Goal: Task Accomplishment & Management: Complete application form

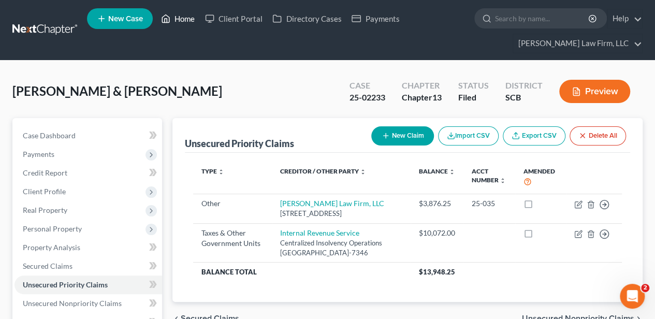
click at [189, 16] on link "Home" at bounding box center [178, 18] width 44 height 19
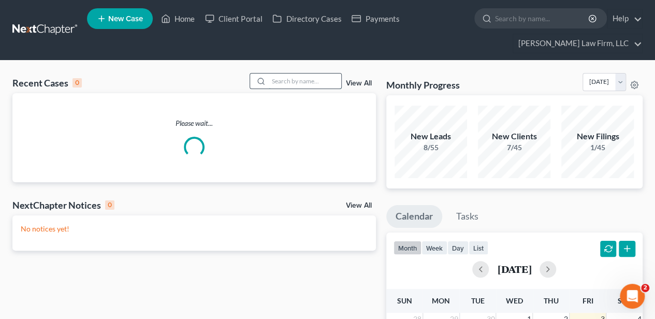
click at [310, 81] on input "search" at bounding box center [305, 81] width 73 height 15
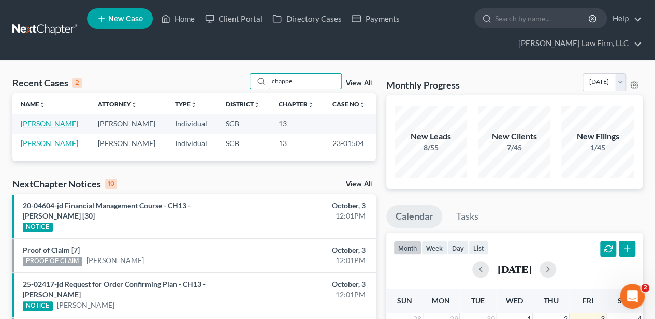
type input "chappe"
click at [47, 122] on link "[PERSON_NAME]" at bounding box center [50, 123] width 58 height 9
select select "2"
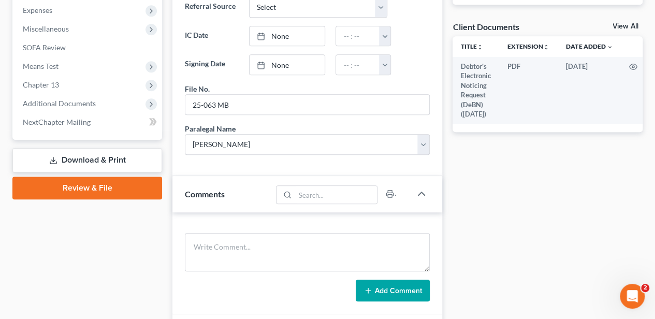
scroll to position [380, 0]
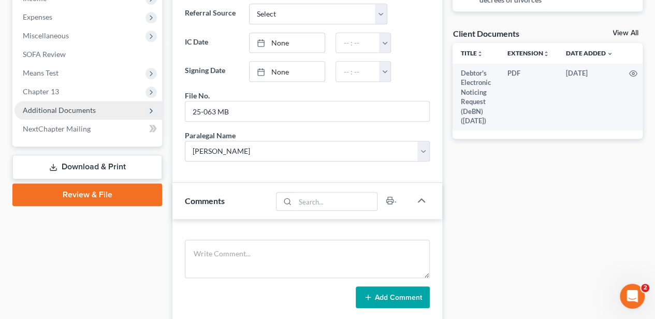
click at [75, 108] on span "Additional Documents" at bounding box center [59, 110] width 73 height 9
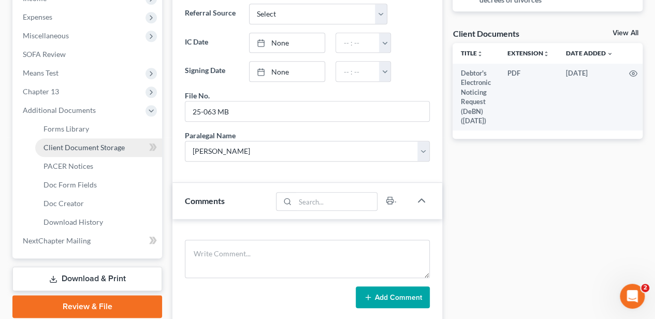
click at [78, 146] on span "Client Document Storage" at bounding box center [84, 147] width 81 height 9
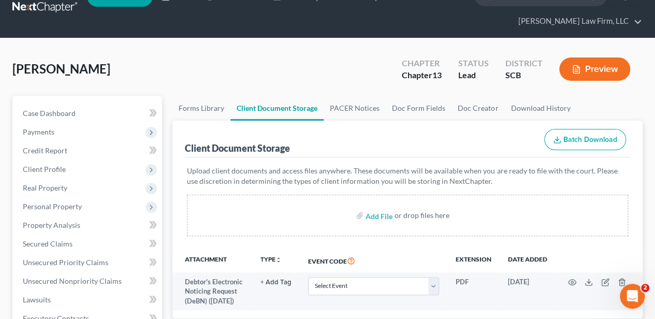
scroll to position [34, 0]
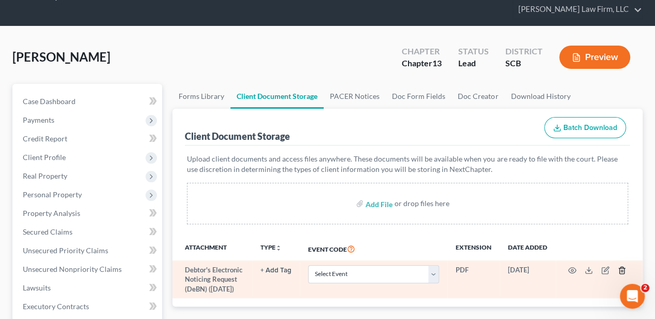
click at [620, 266] on icon "button" at bounding box center [622, 270] width 8 height 8
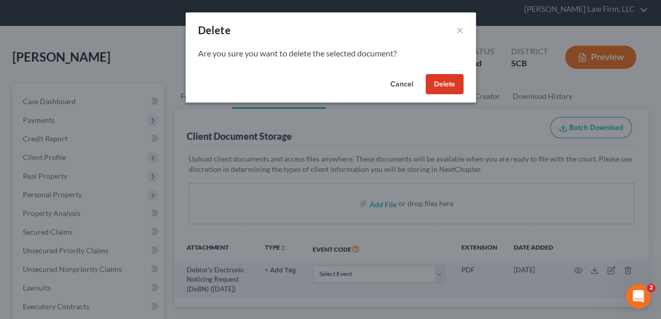
click at [446, 83] on button "Delete" at bounding box center [444, 84] width 38 height 21
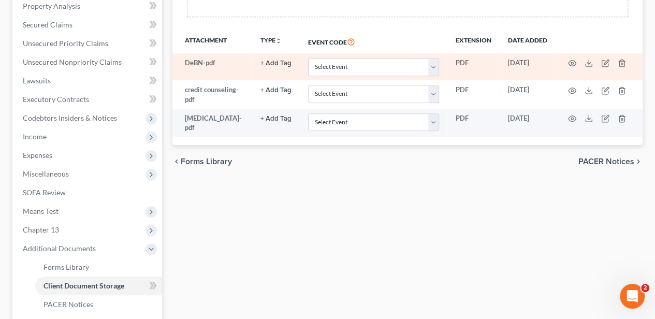
scroll to position [241, 0]
drag, startPoint x: 341, startPoint y: 65, endPoint x: 343, endPoint y: 74, distance: 9.0
click at [341, 65] on select "Select Event Amended Application Amended Document Amended Schedules/Statements …" at bounding box center [373, 67] width 131 height 18
select select "16"
click at [308, 58] on select "Select Event Amended Application Amended Document Amended Schedules/Statements …" at bounding box center [373, 67] width 131 height 18
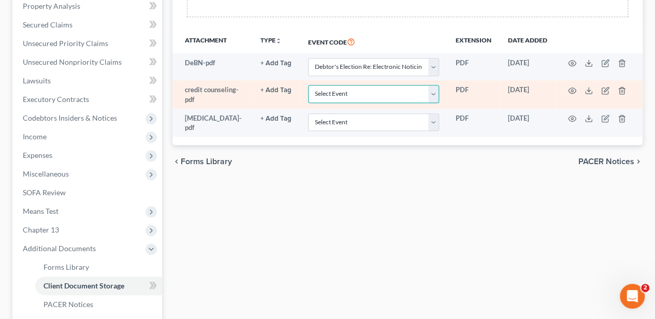
click at [326, 94] on select "Select Event Amended Application Amended Document Amended Schedules/Statements …" at bounding box center [373, 94] width 131 height 18
select select "6"
click at [308, 85] on select "Select Event Amended Application Amended Document Amended Schedules/Statements …" at bounding box center [373, 94] width 131 height 18
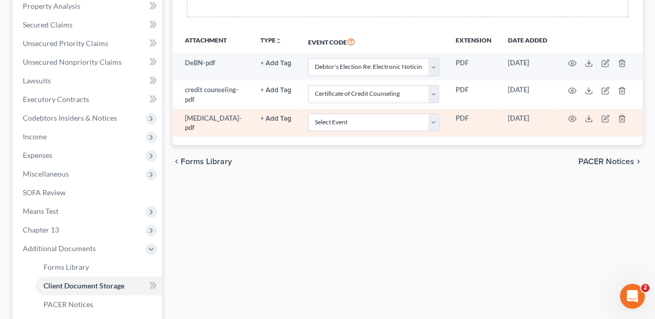
click at [275, 116] on button "+ Add Tag" at bounding box center [276, 119] width 31 height 7
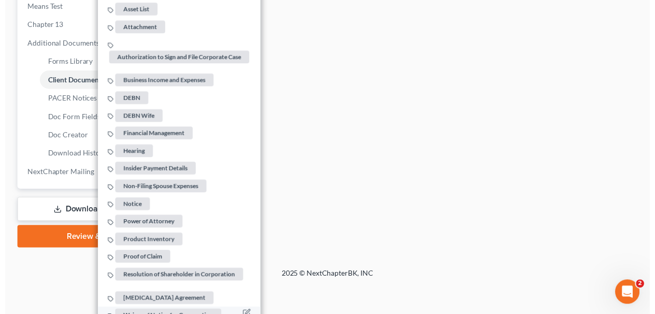
scroll to position [473, 0]
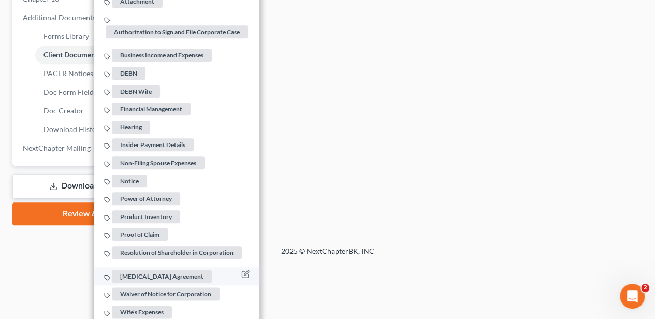
click at [154, 269] on span "[MEDICAL_DATA] Agreement" at bounding box center [162, 275] width 100 height 13
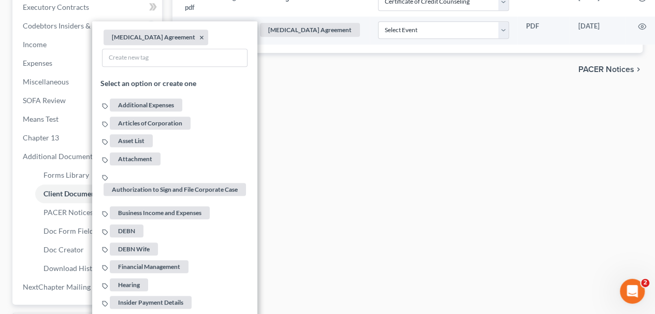
click at [350, 191] on div "Forms Library Client Document Storage PACER Notices Doc Form Fields Doc Creator…" at bounding box center [407, 74] width 481 height 580
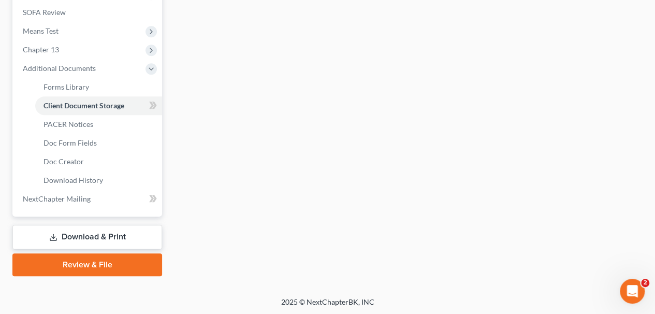
click at [131, 267] on link "Review & File" at bounding box center [87, 264] width 150 height 23
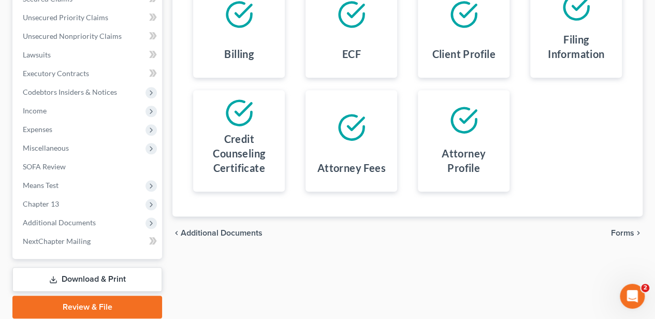
scroll to position [276, 0]
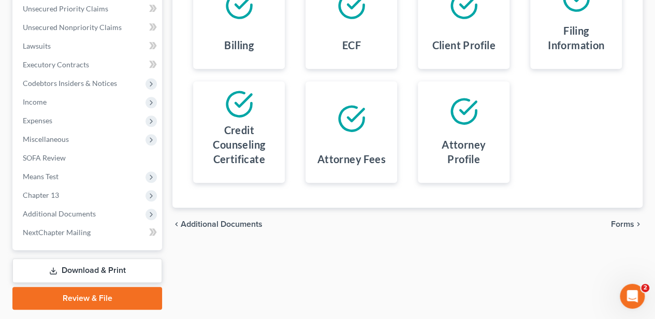
click at [617, 220] on span "Forms" at bounding box center [622, 224] width 23 height 8
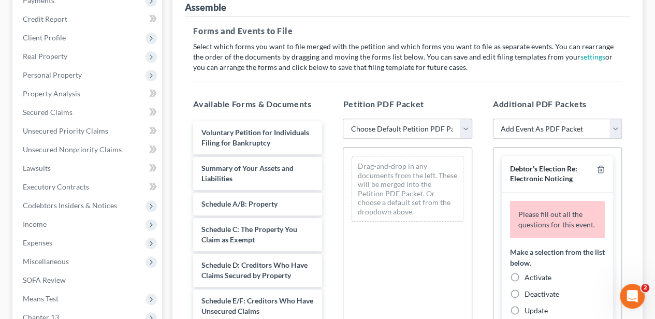
scroll to position [138, 0]
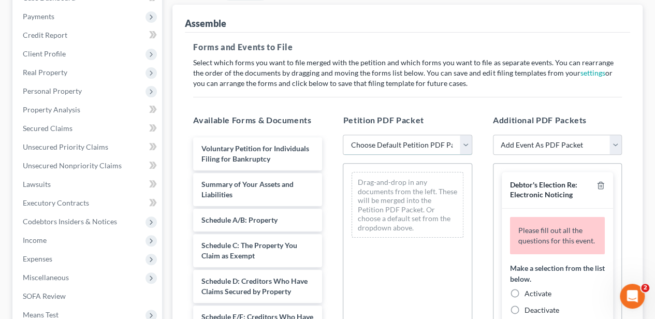
click at [391, 144] on select "Choose Default Petition PDF Packet Complete Bankruptcy Petition (all forms and …" at bounding box center [407, 145] width 129 height 21
select select "1"
click at [343, 135] on select "Choose Default Petition PDF Packet Complete Bankruptcy Petition (all forms and …" at bounding box center [407, 145] width 129 height 21
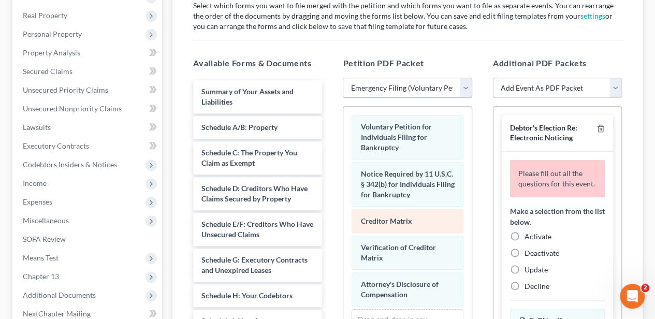
scroll to position [207, 0]
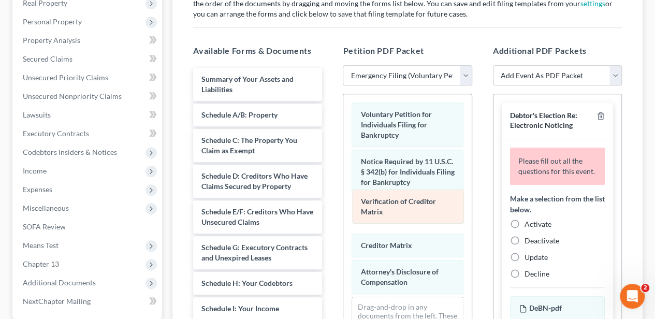
drag, startPoint x: 399, startPoint y: 236, endPoint x: 399, endPoint y: 205, distance: 31.1
click at [399, 205] on div "Verification of Creditor Matrix Voluntary Petition for Individuals Filing for B…" at bounding box center [408, 232] width 128 height 276
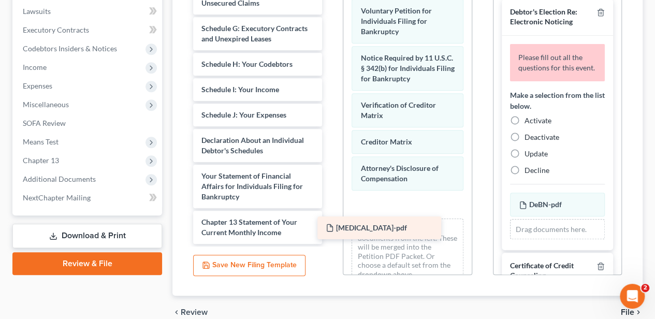
scroll to position [116, 0]
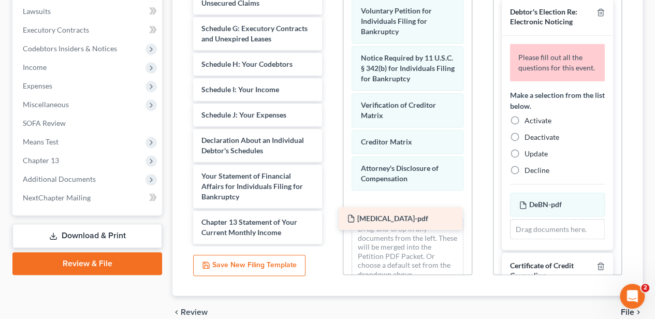
drag, startPoint x: 257, startPoint y: 234, endPoint x: 403, endPoint y: 221, distance: 146.2
click at [331, 221] on div "[MEDICAL_DATA]-pdf Summary of Your Assets and Liabilities Schedule A/B: Propert…" at bounding box center [258, 46] width 146 height 395
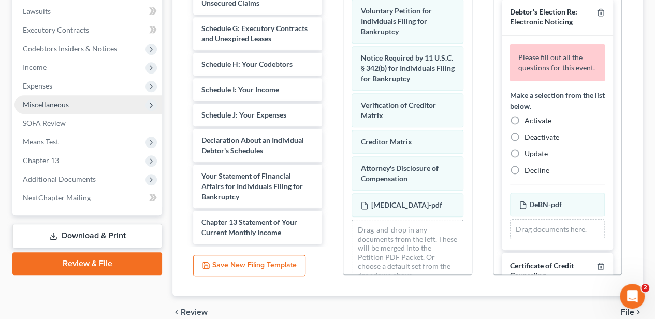
click at [66, 105] on span "Miscellaneous" at bounding box center [46, 104] width 46 height 9
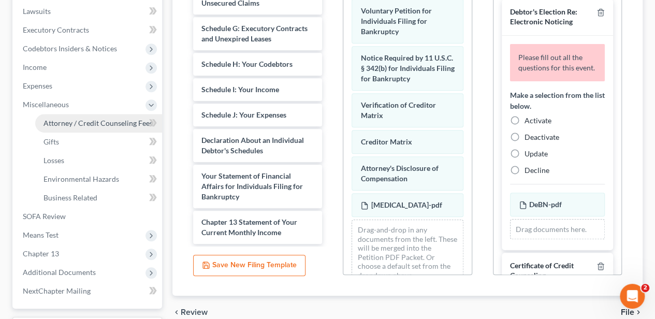
click at [75, 119] on span "Attorney / Credit Counseling Fees" at bounding box center [98, 123] width 109 height 9
select select "0"
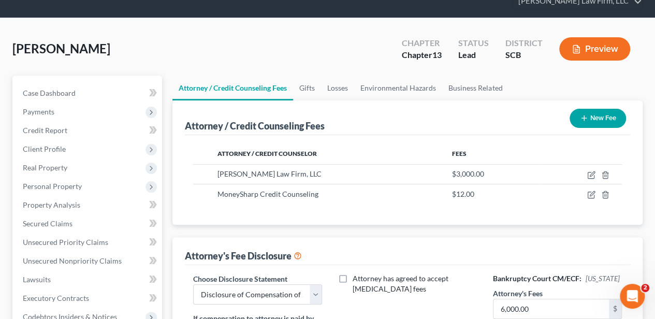
scroll to position [104, 0]
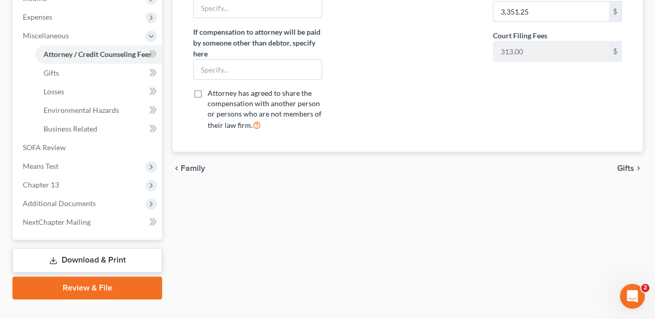
click at [107, 290] on link "Review & File" at bounding box center [87, 288] width 150 height 23
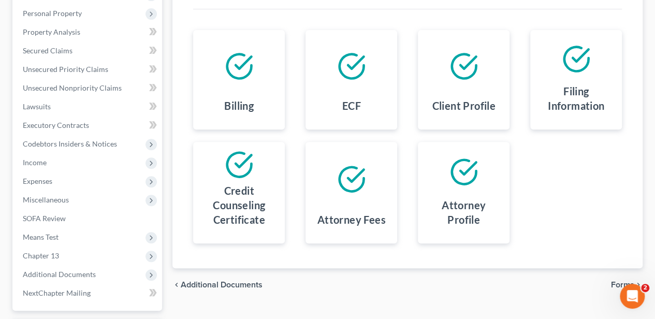
scroll to position [305, 0]
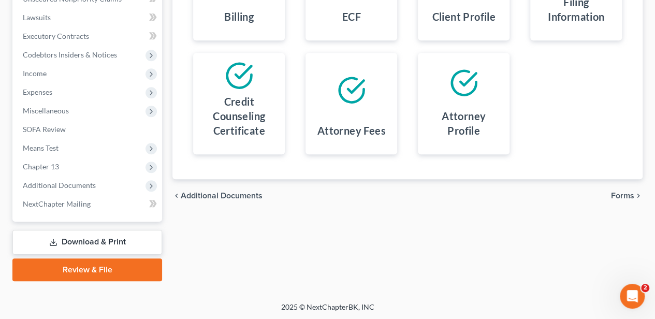
click at [632, 196] on span "Forms" at bounding box center [622, 196] width 23 height 8
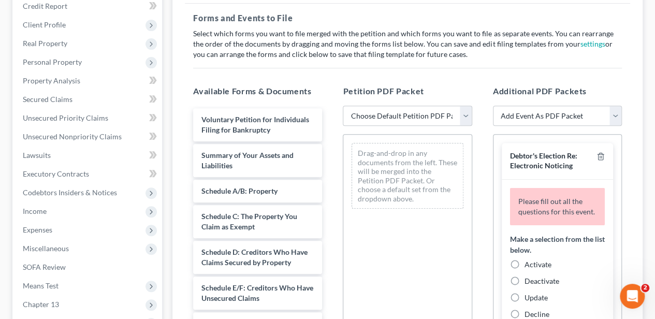
scroll to position [166, 0]
click at [381, 120] on select "Choose Default Petition PDF Packet Complete Bankruptcy Petition (all forms and …" at bounding box center [407, 116] width 129 height 21
select select "1"
click at [343, 106] on select "Choose Default Petition PDF Packet Complete Bankruptcy Petition (all forms and …" at bounding box center [407, 116] width 129 height 21
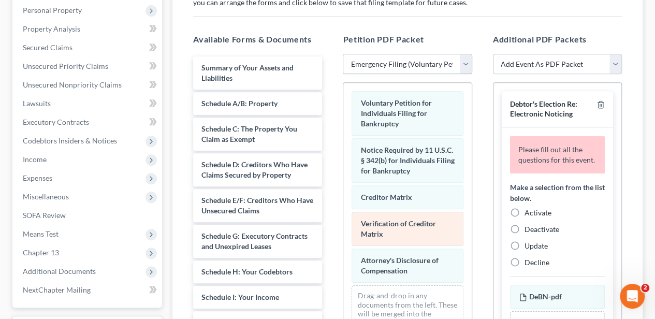
scroll to position [235, 0]
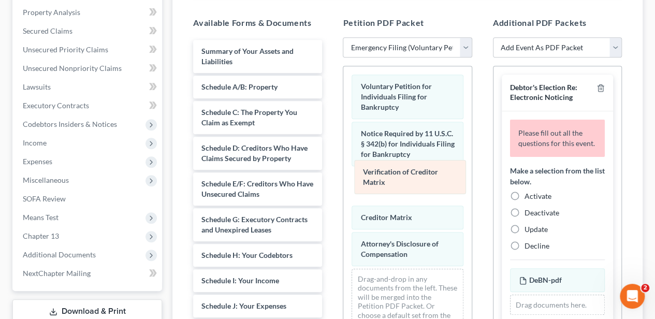
drag, startPoint x: 385, startPoint y: 204, endPoint x: 388, endPoint y: 172, distance: 32.2
click at [388, 172] on div "Verification of Creditor Matrix Voluntary Petition for Individuals Filing for B…" at bounding box center [408, 204] width 128 height 276
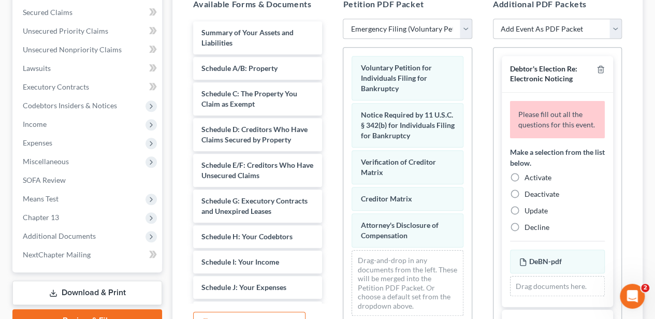
scroll to position [270, 0]
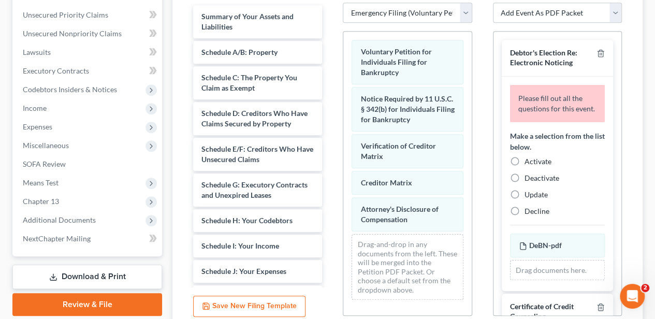
click at [525, 167] on label "Activate" at bounding box center [538, 161] width 27 height 10
click at [529, 163] on input "Activate" at bounding box center [532, 159] width 7 height 7
radio input "true"
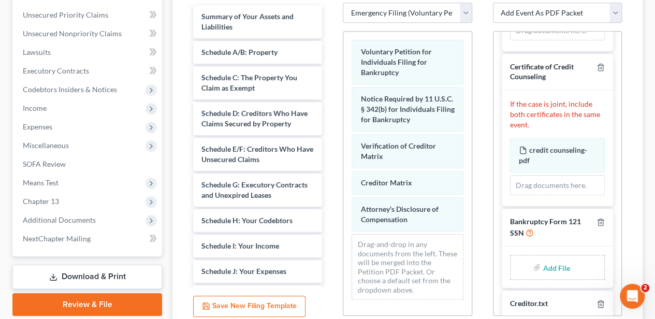
scroll to position [207, 0]
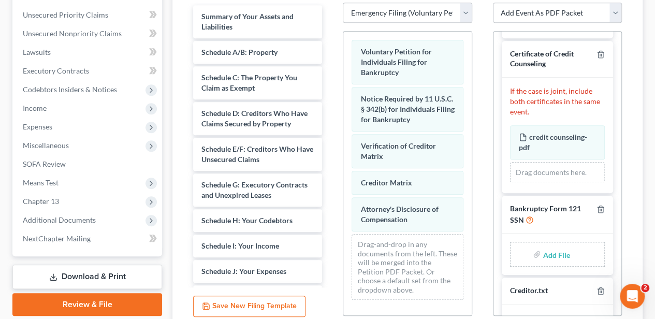
click at [545, 253] on input "file" at bounding box center [555, 254] width 25 height 19
type input "C:\fakepath\statement of ssn.pdf"
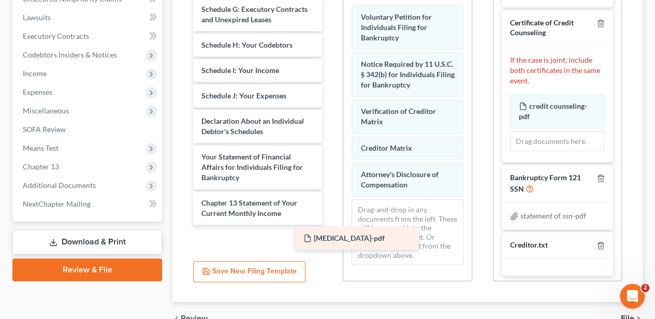
scroll to position [116, 0]
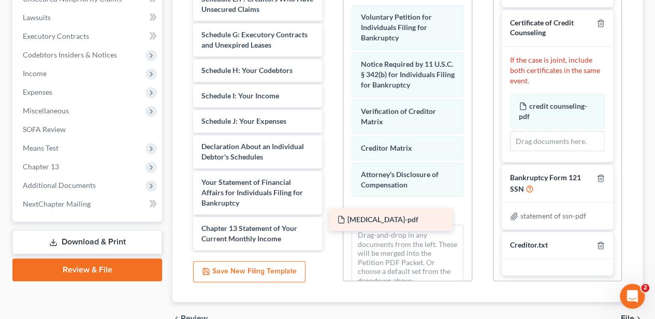
drag, startPoint x: 237, startPoint y: 236, endPoint x: 372, endPoint y: 218, distance: 135.9
click at [331, 218] on div "[MEDICAL_DATA]-pdf Summary of Your Assets and Liabilities Schedule A/B: Propert…" at bounding box center [258, 52] width 146 height 395
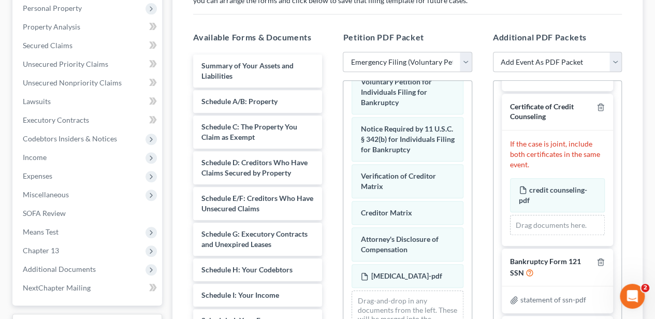
scroll to position [359, 0]
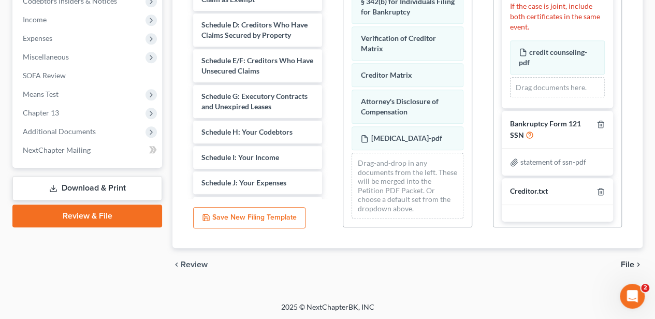
click at [622, 263] on span "File" at bounding box center [627, 265] width 13 height 8
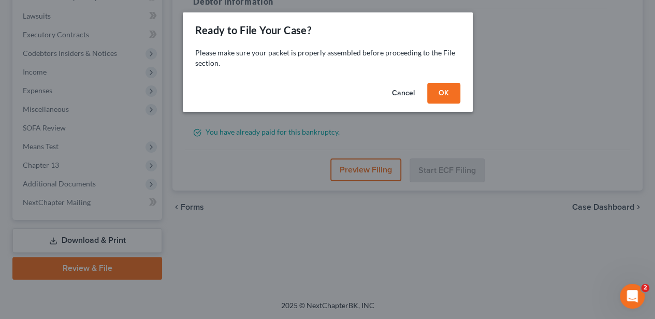
scroll to position [305, 0]
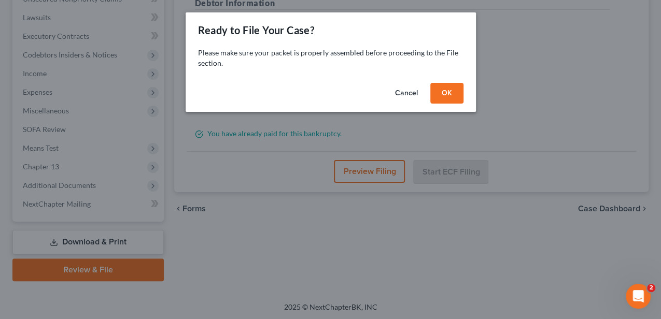
click at [449, 96] on button "OK" at bounding box center [446, 93] width 33 height 21
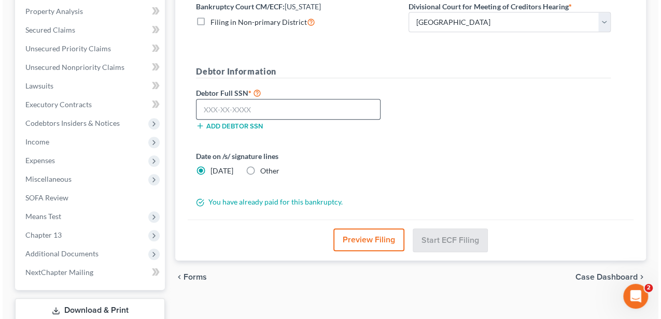
scroll to position [235, 0]
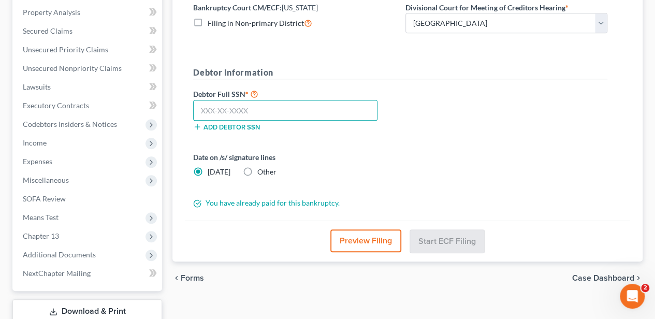
click at [277, 106] on input "text" at bounding box center [285, 110] width 184 height 21
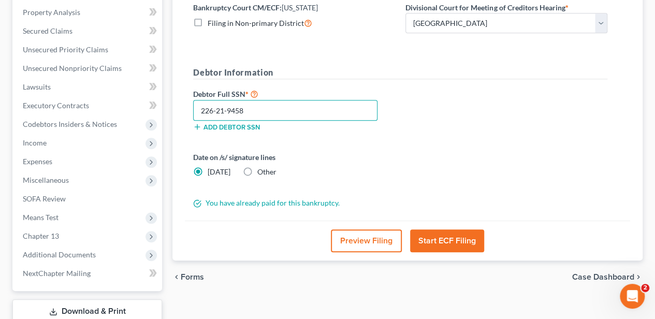
type input "226-21-9458"
click at [455, 233] on button "Start ECF Filing" at bounding box center [447, 241] width 74 height 23
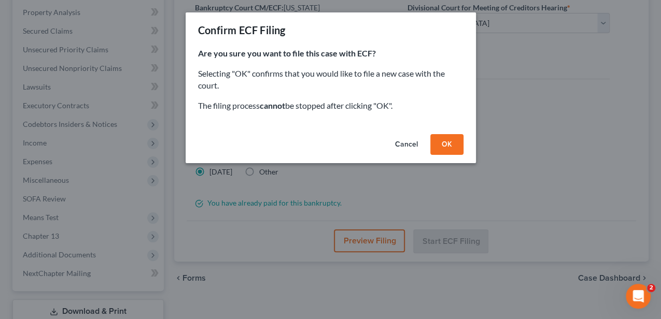
click at [456, 142] on button "OK" at bounding box center [446, 144] width 33 height 21
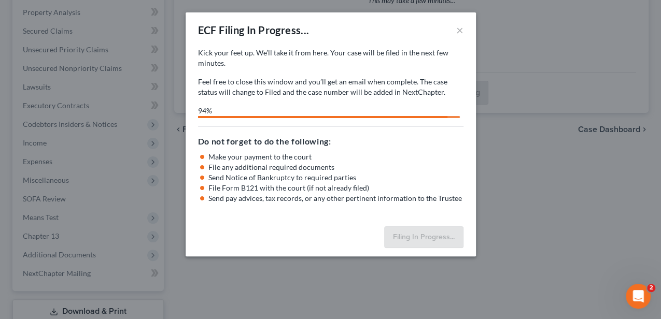
select select "0"
